Goal: Information Seeking & Learning: Learn about a topic

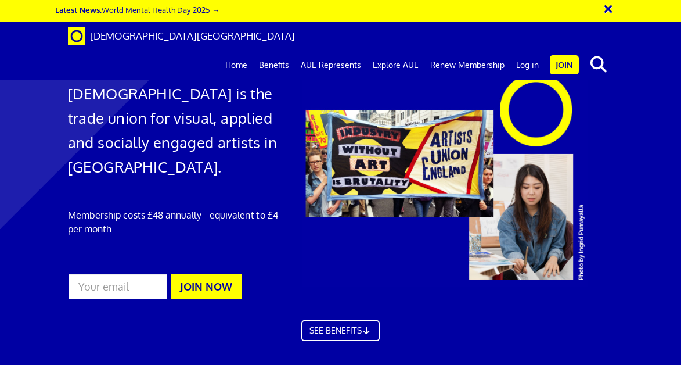
scroll to position [3061, 0]
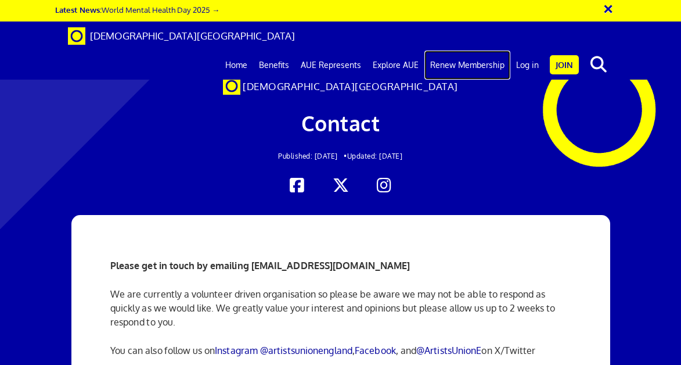
click at [484, 51] on link "Renew Membership" at bounding box center [467, 65] width 86 height 29
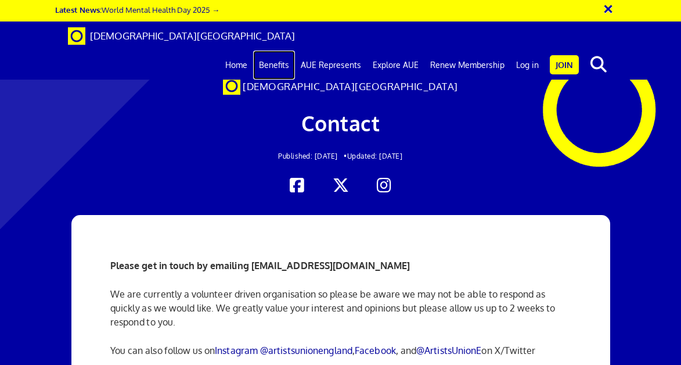
click at [279, 51] on link "Benefits" at bounding box center [274, 65] width 42 height 29
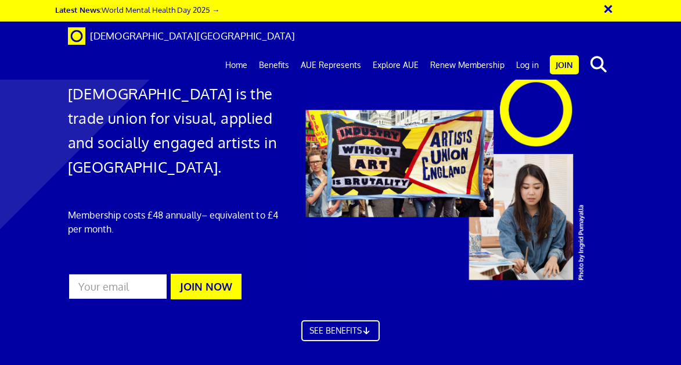
scroll to position [590, 0]
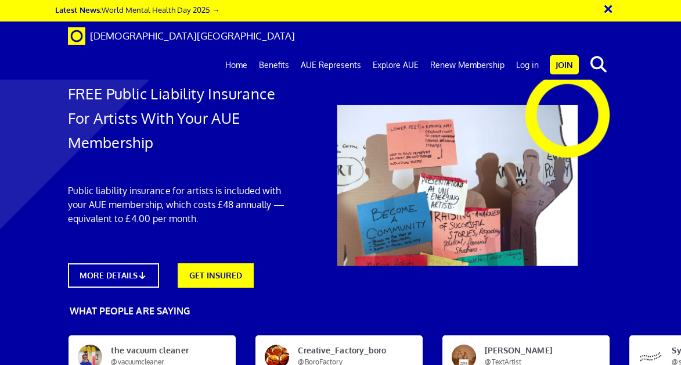
scroll to position [52, 0]
click at [135, 262] on link "MORE DETAILS" at bounding box center [113, 275] width 100 height 27
